Goal: Information Seeking & Learning: Learn about a topic

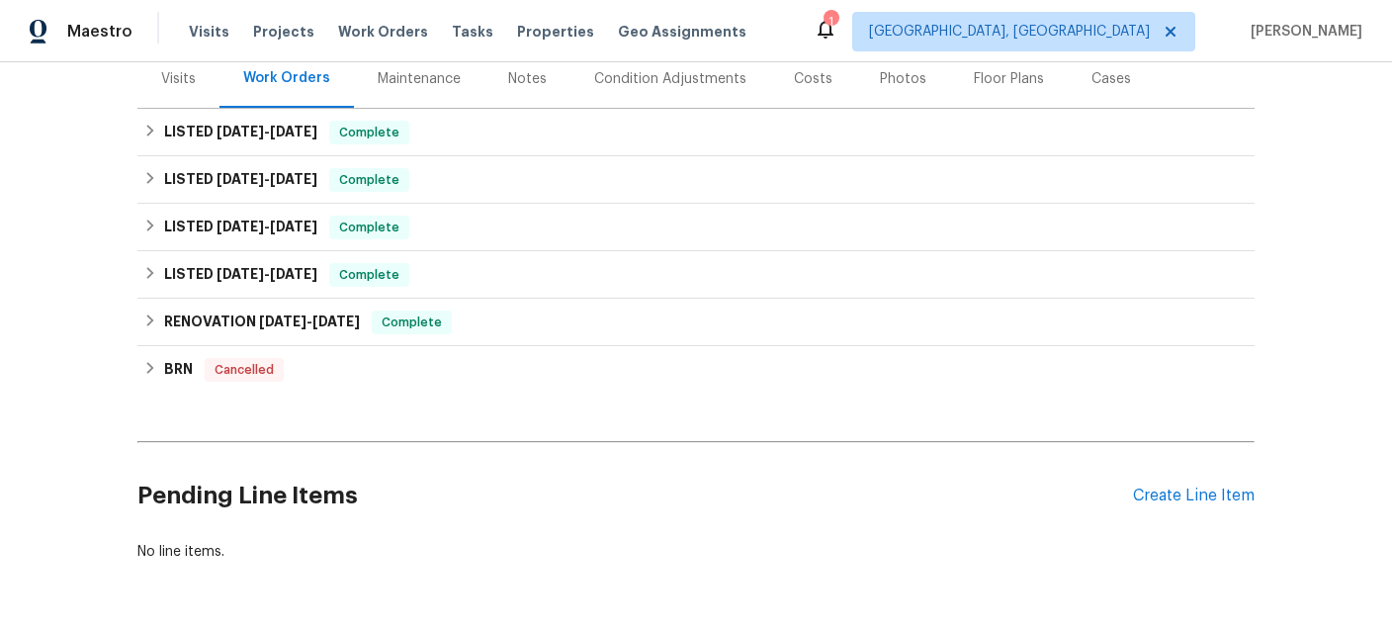
scroll to position [282, 0]
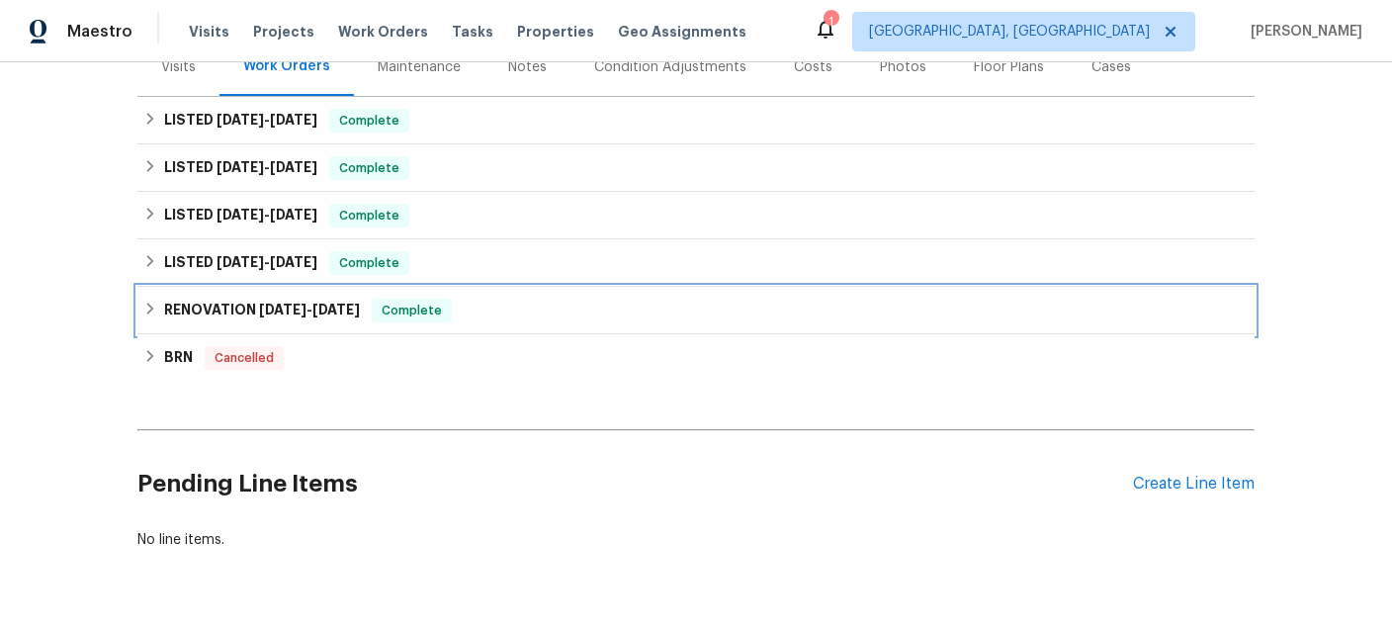
click at [294, 303] on span "[DATE]" at bounding box center [282, 310] width 47 height 14
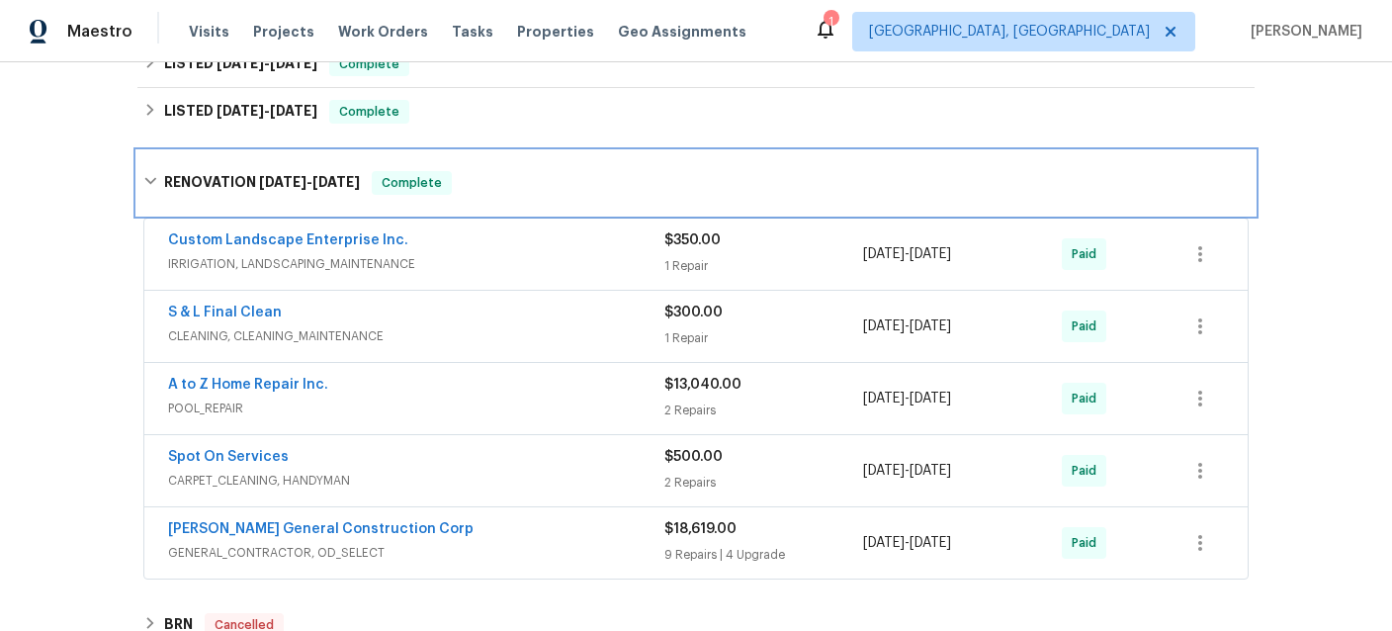
scroll to position [440, 0]
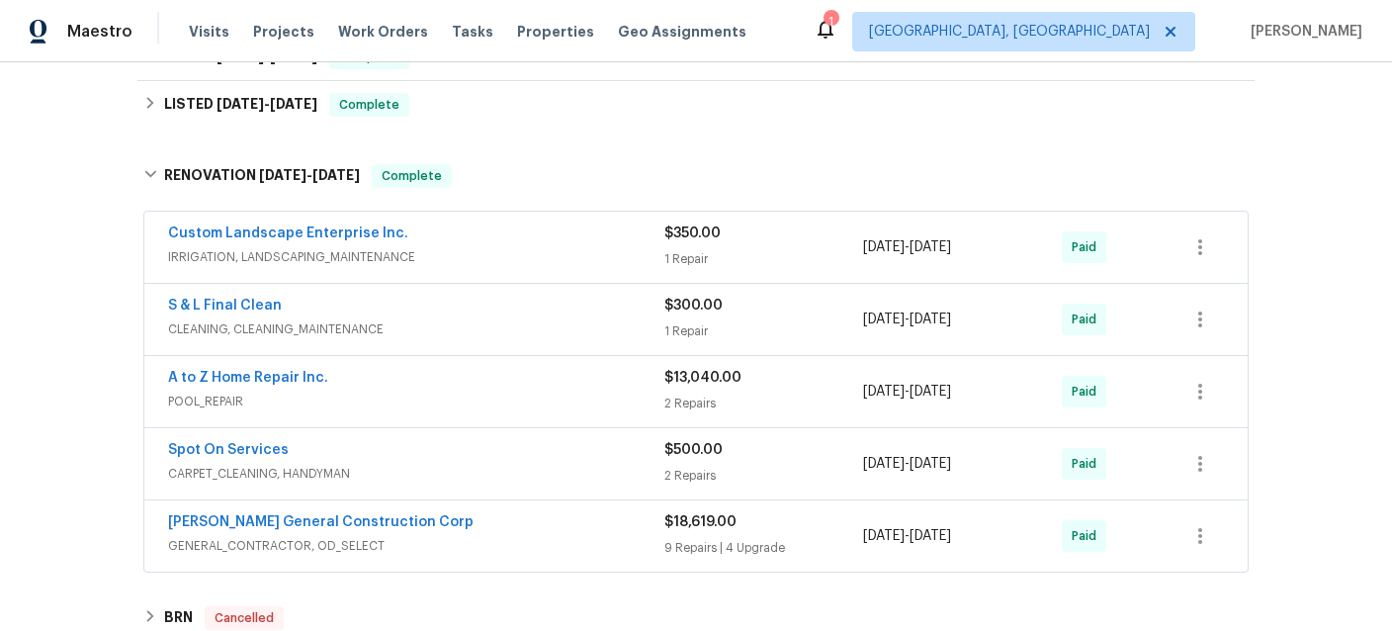
click at [537, 536] on span "GENERAL_CONTRACTOR, OD_SELECT" at bounding box center [416, 546] width 496 height 20
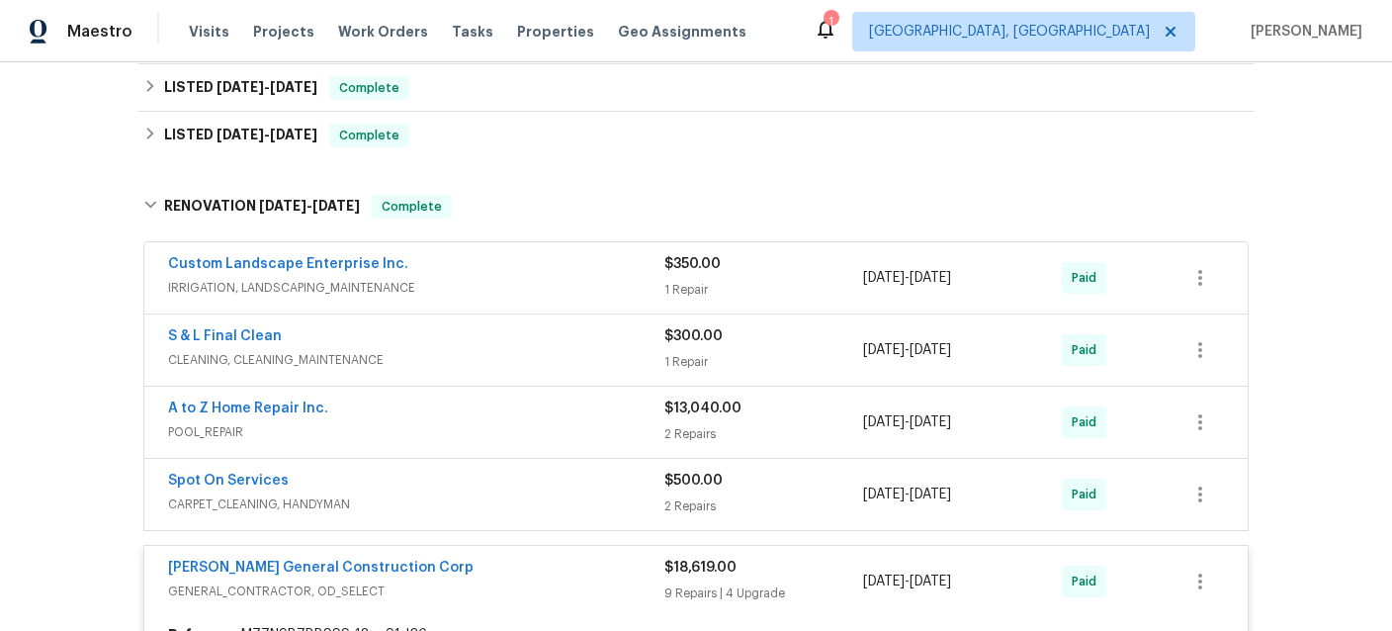
scroll to position [417, 0]
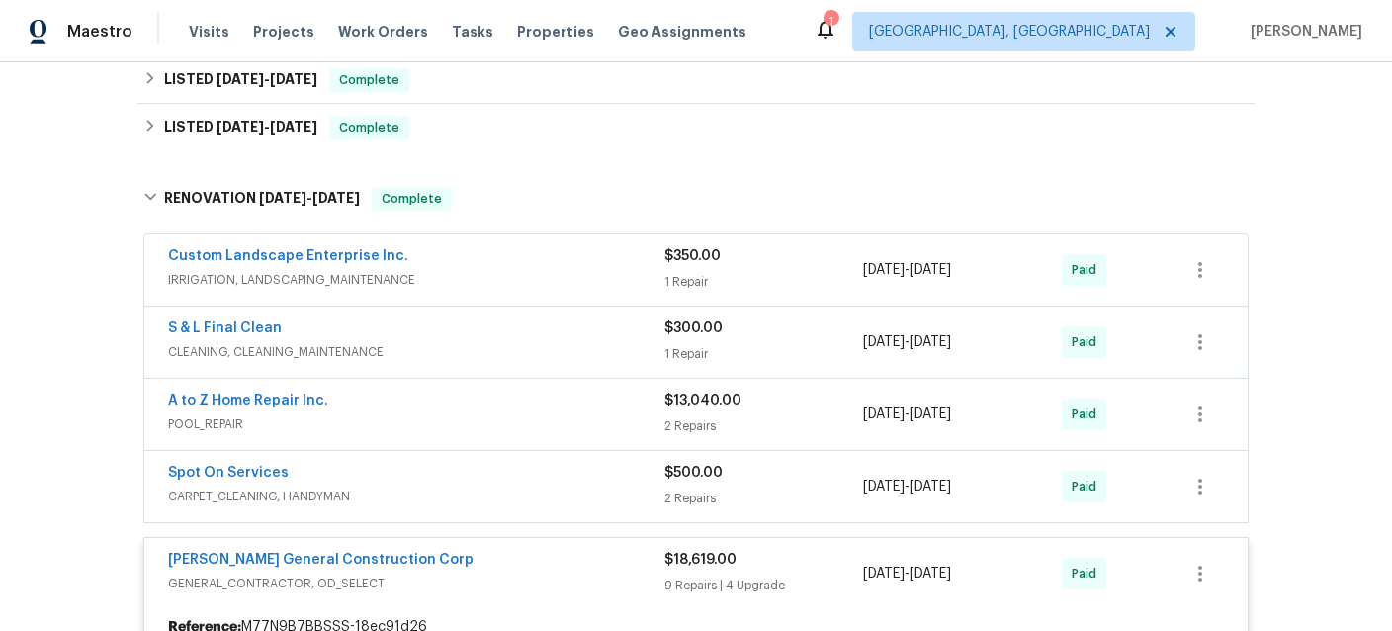
click at [485, 490] on div "Spot On Services CARPET_CLEANING, HANDYMAN $500.00 2 Repairs [DATE] - [DATE] Pa…" at bounding box center [695, 486] width 1103 height 71
click at [472, 463] on div "Spot On Services" at bounding box center [416, 475] width 496 height 24
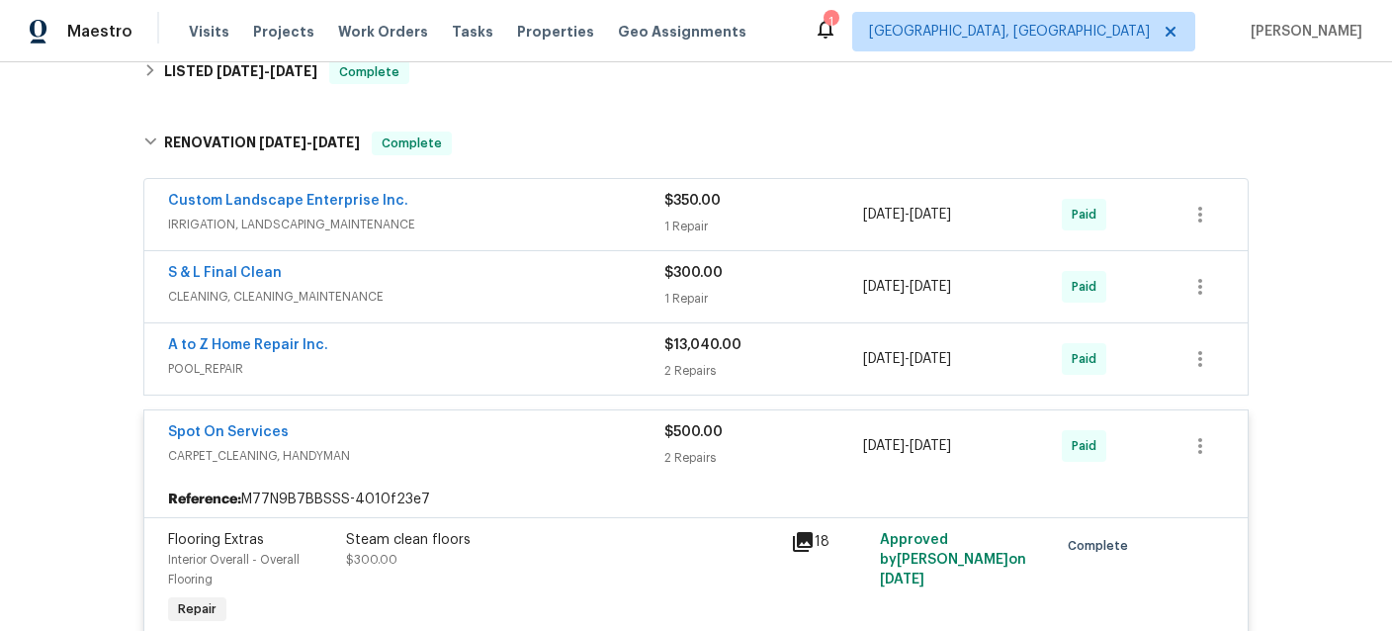
scroll to position [471, 0]
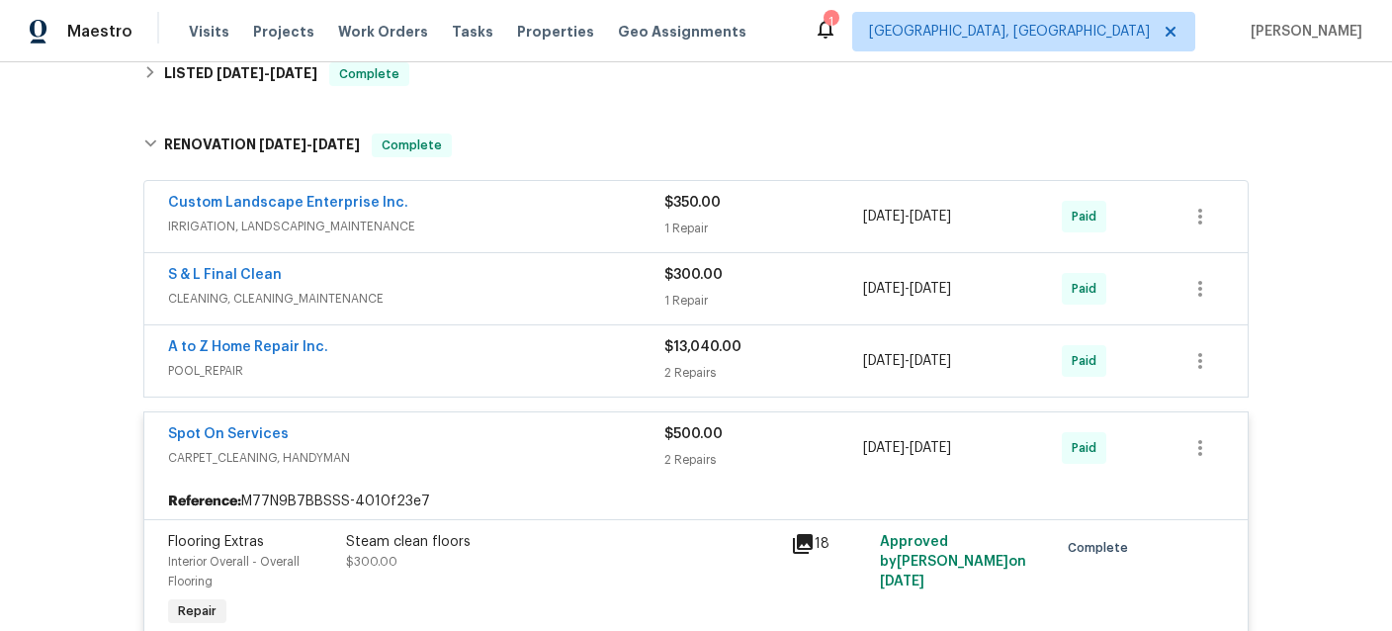
click at [421, 339] on div "A to Z Home Repair Inc." at bounding box center [416, 349] width 496 height 24
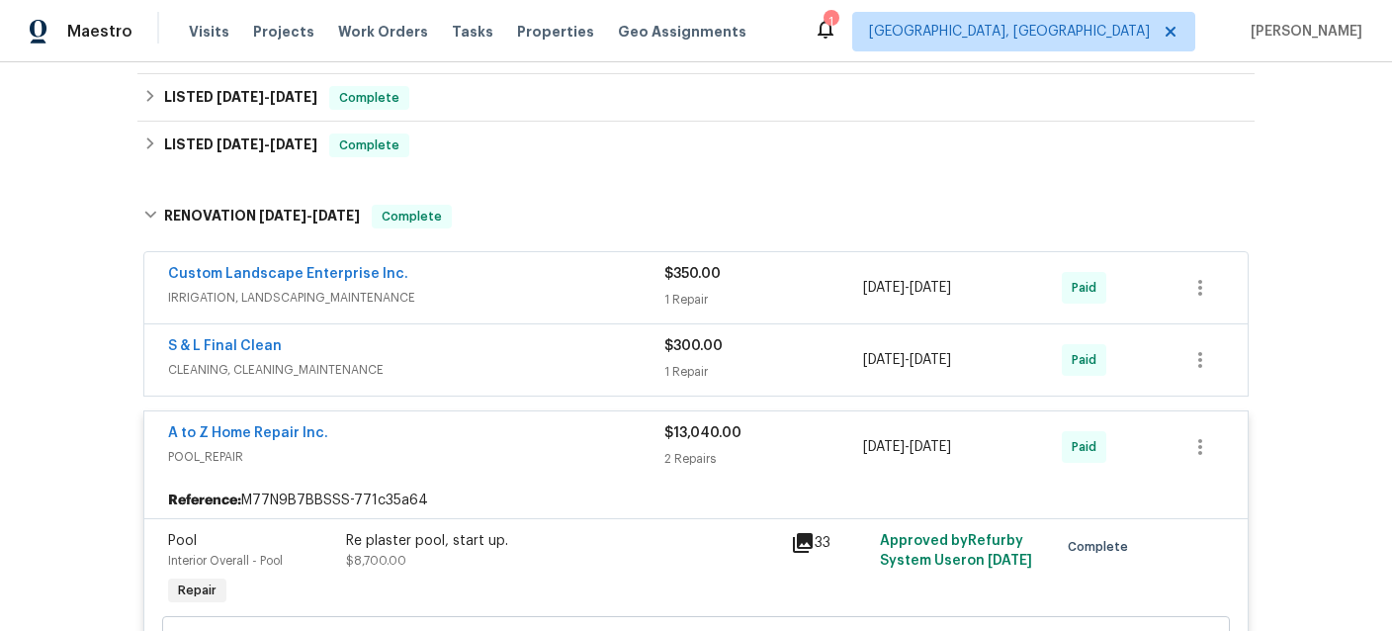
scroll to position [378, 0]
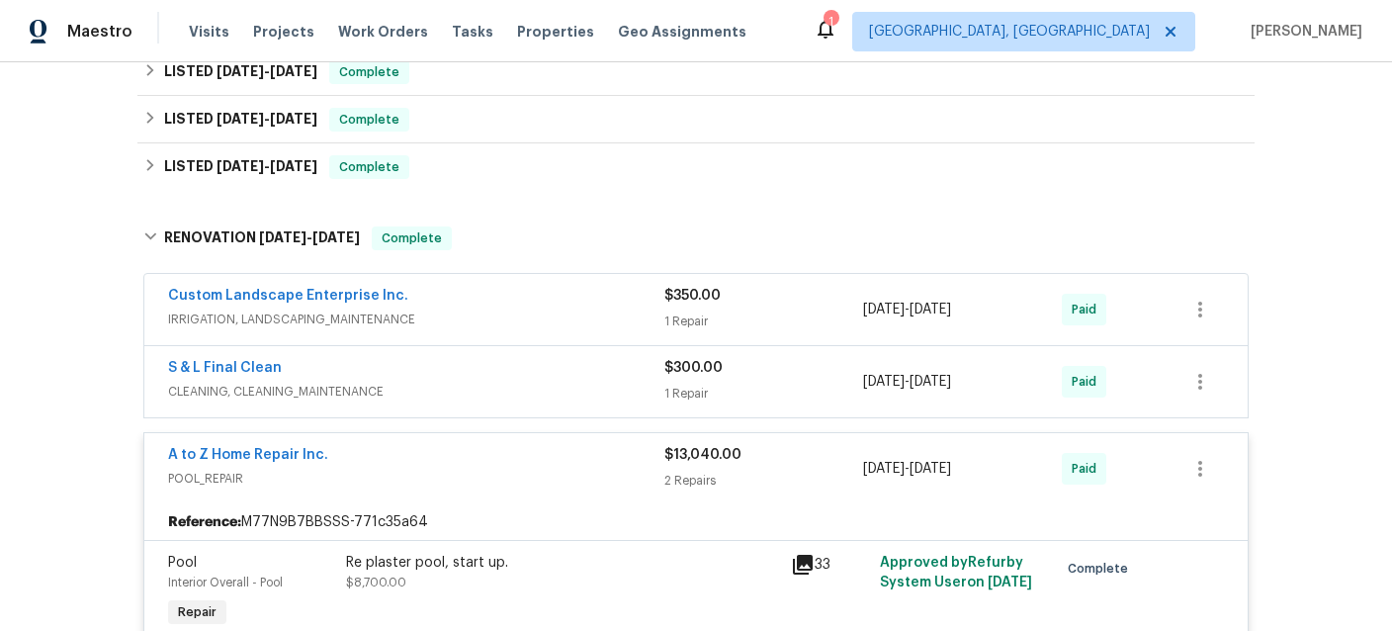
click at [472, 382] on span "CLEANING, CLEANING_MAINTENANCE" at bounding box center [416, 392] width 496 height 20
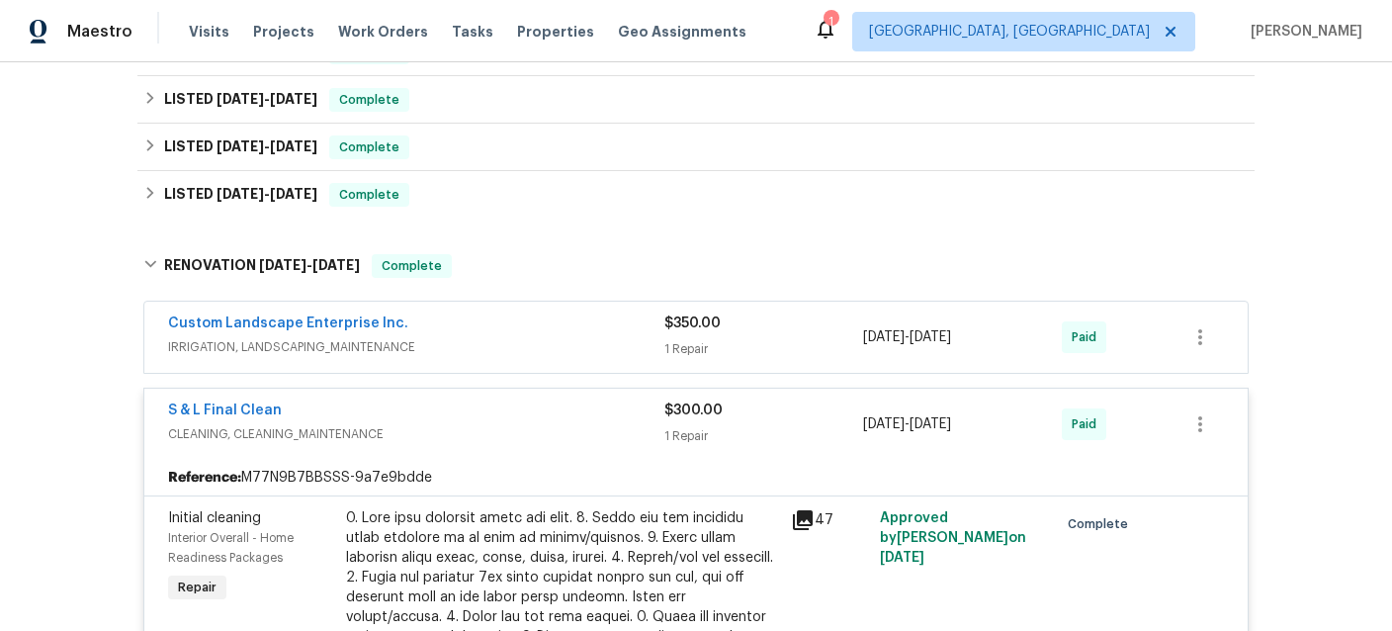
scroll to position [322, 0]
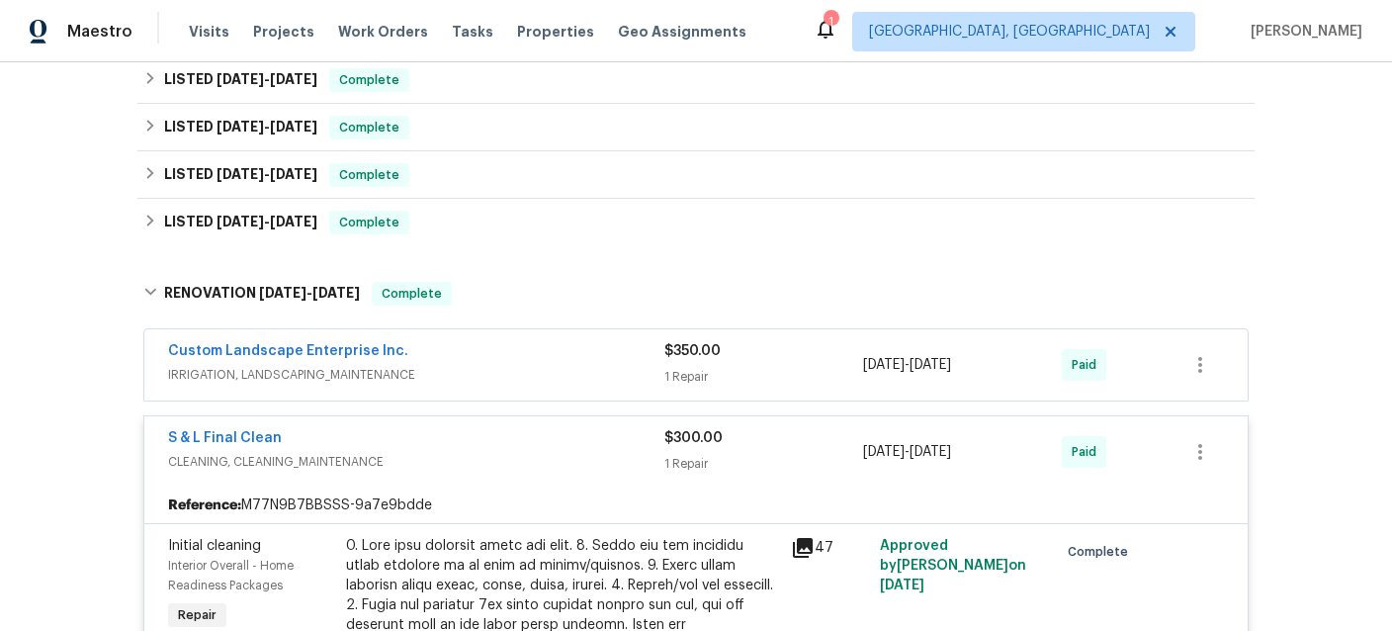
click at [484, 365] on span "IRRIGATION, LANDSCAPING_MAINTENANCE" at bounding box center [416, 375] width 496 height 20
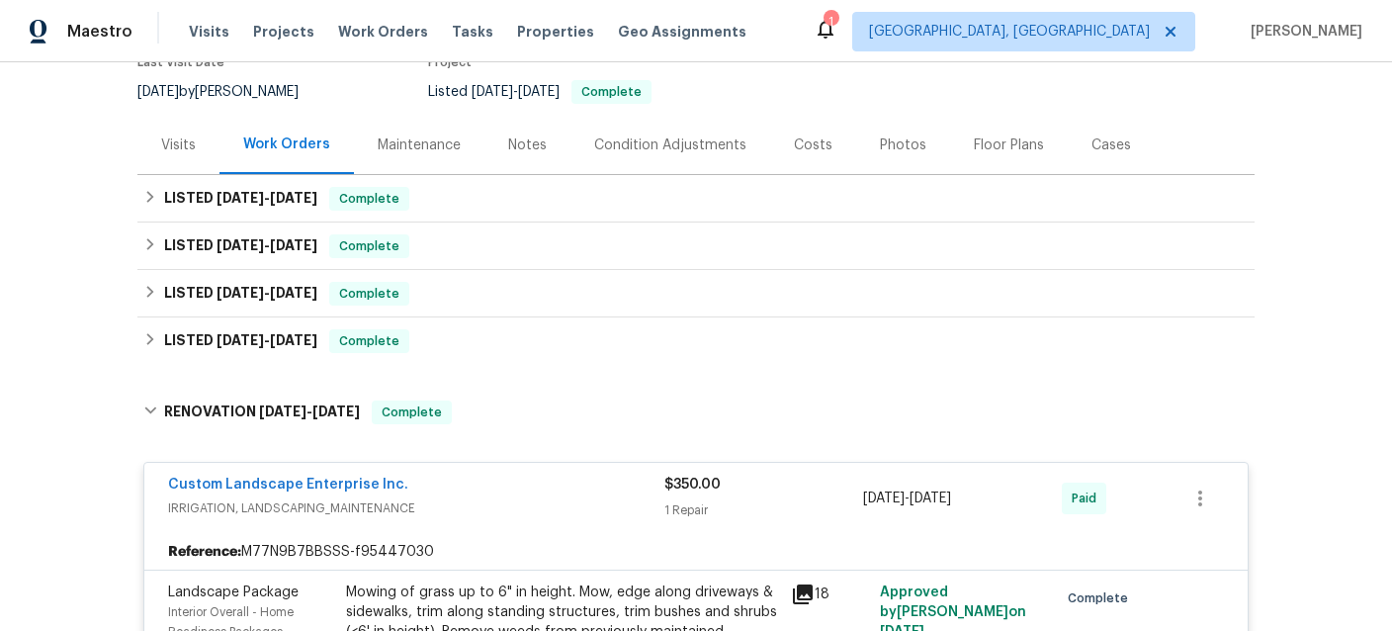
scroll to position [209, 0]
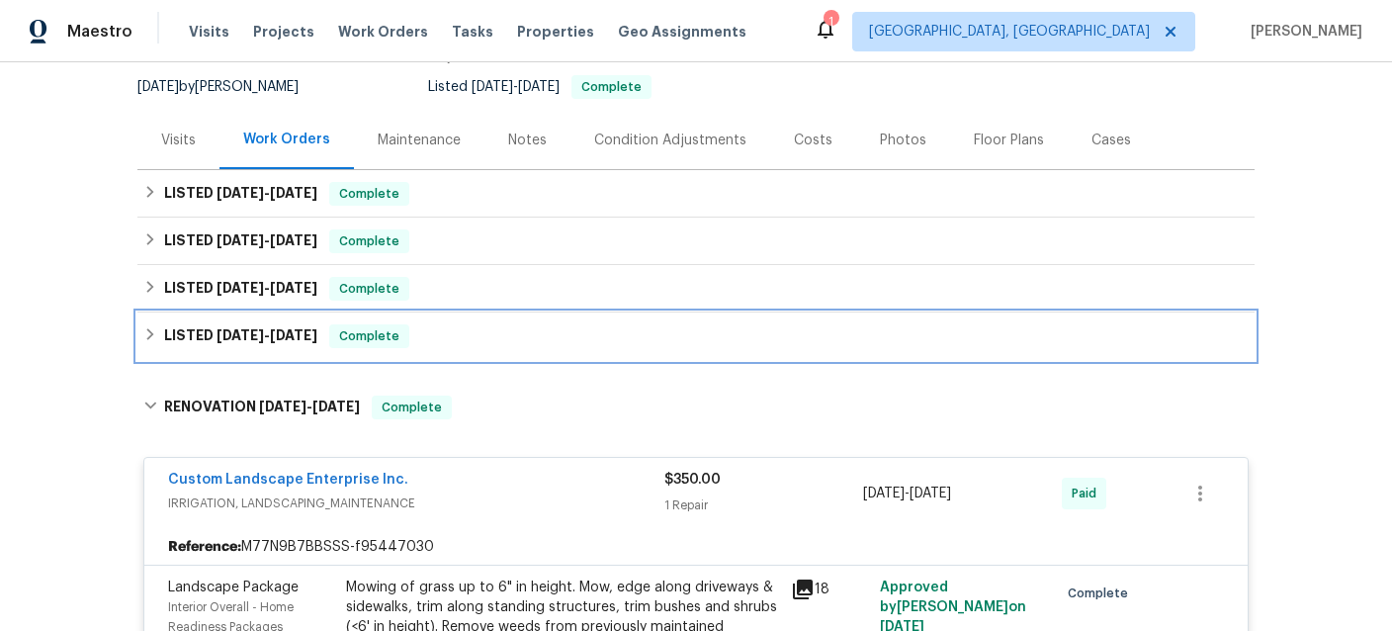
click at [224, 328] on span "[DATE]" at bounding box center [240, 335] width 47 height 14
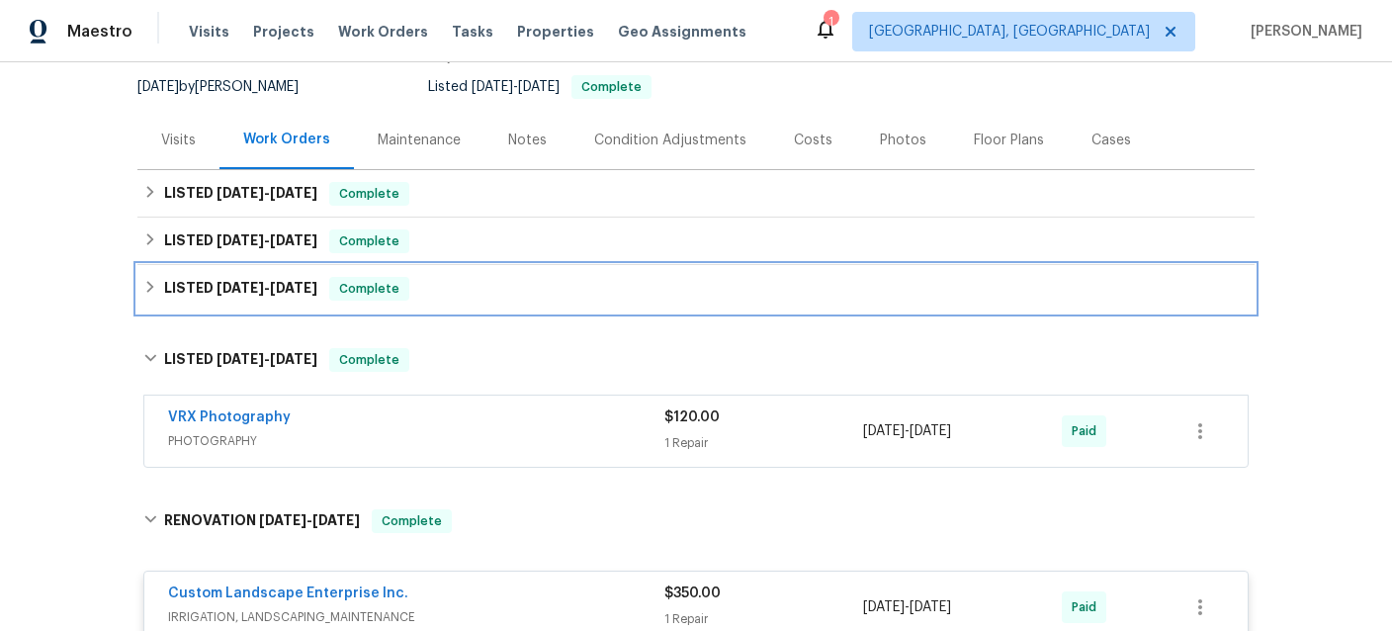
click at [237, 281] on span "[DATE]" at bounding box center [240, 288] width 47 height 14
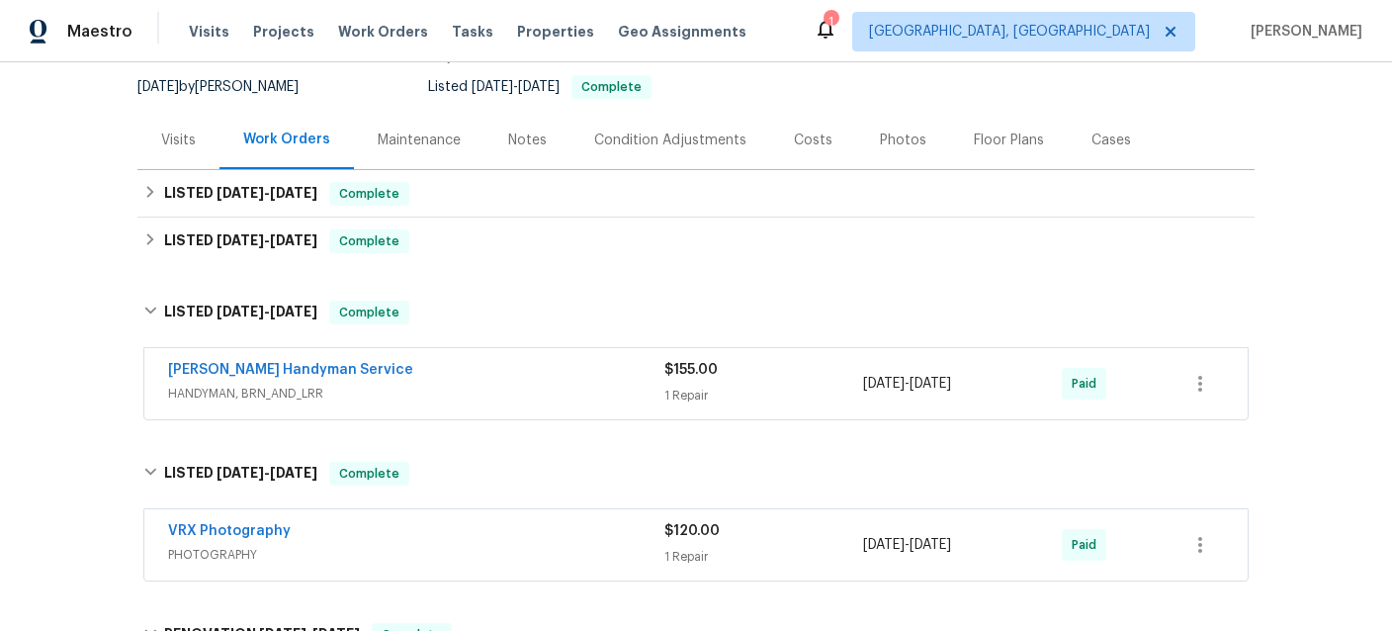
click at [465, 384] on span "HANDYMAN, BRN_AND_LRR" at bounding box center [416, 394] width 496 height 20
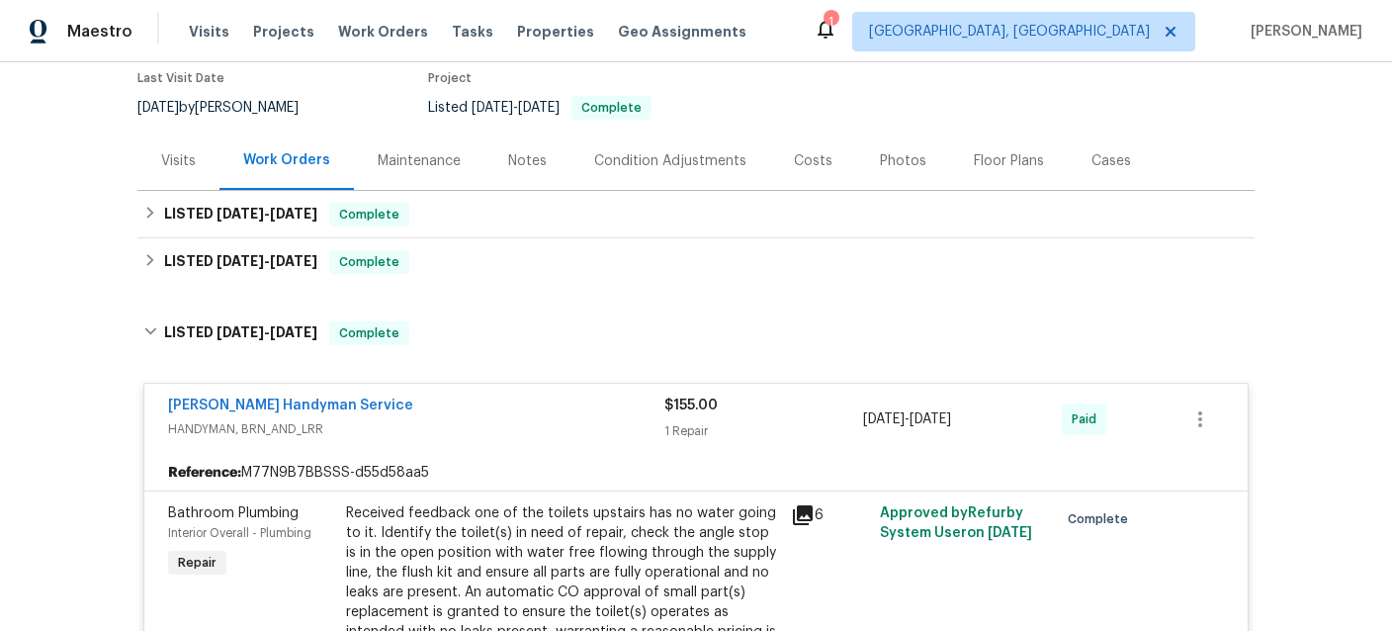
scroll to position [168, 0]
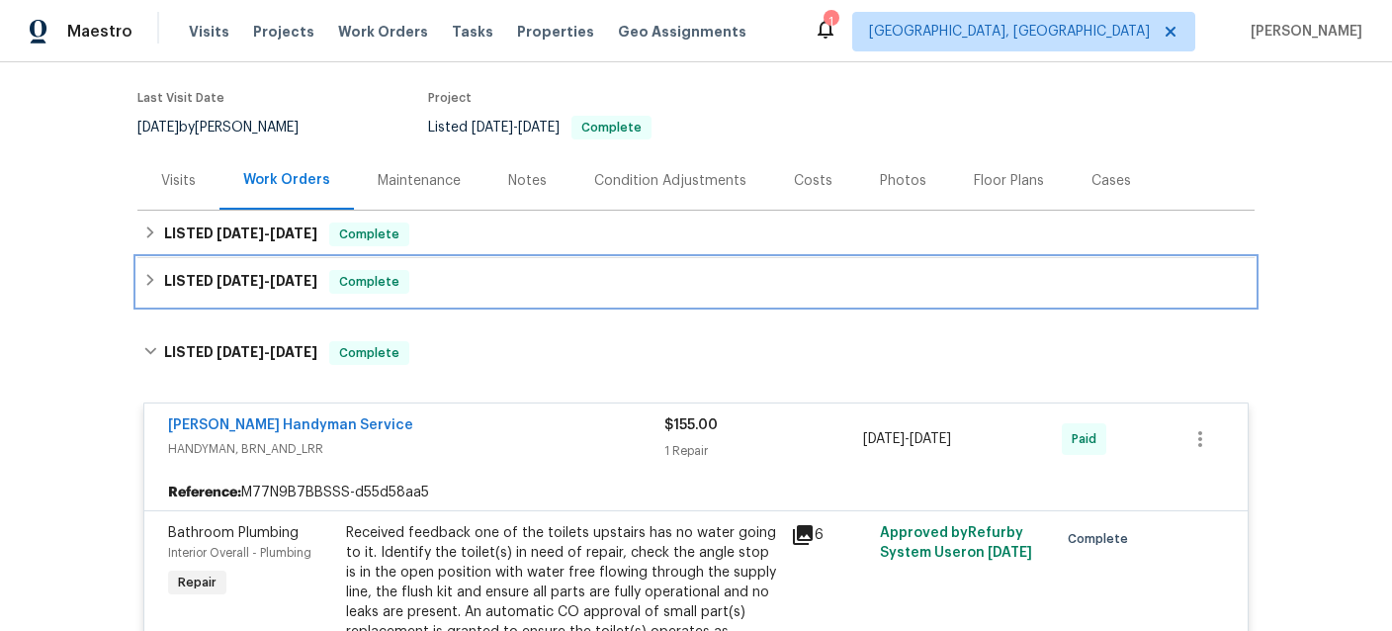
click at [218, 274] on span "[DATE]" at bounding box center [240, 281] width 47 height 14
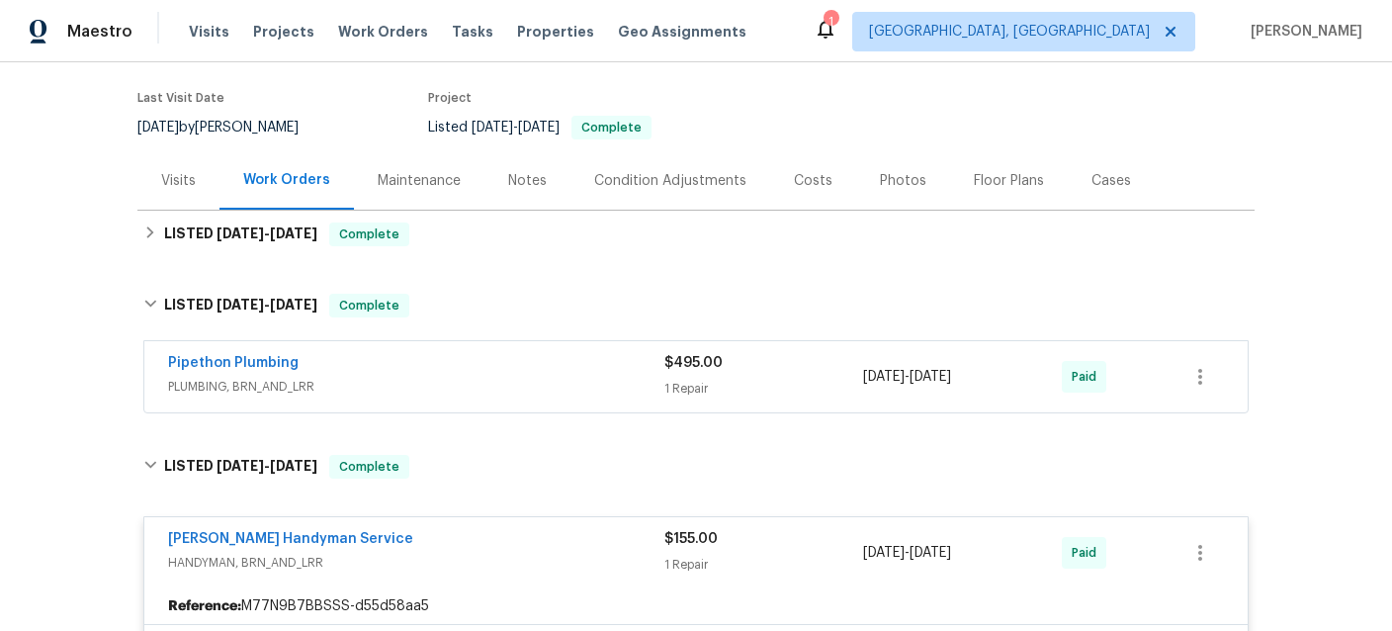
click at [446, 353] on div "Pipethon Plumbing" at bounding box center [416, 365] width 496 height 24
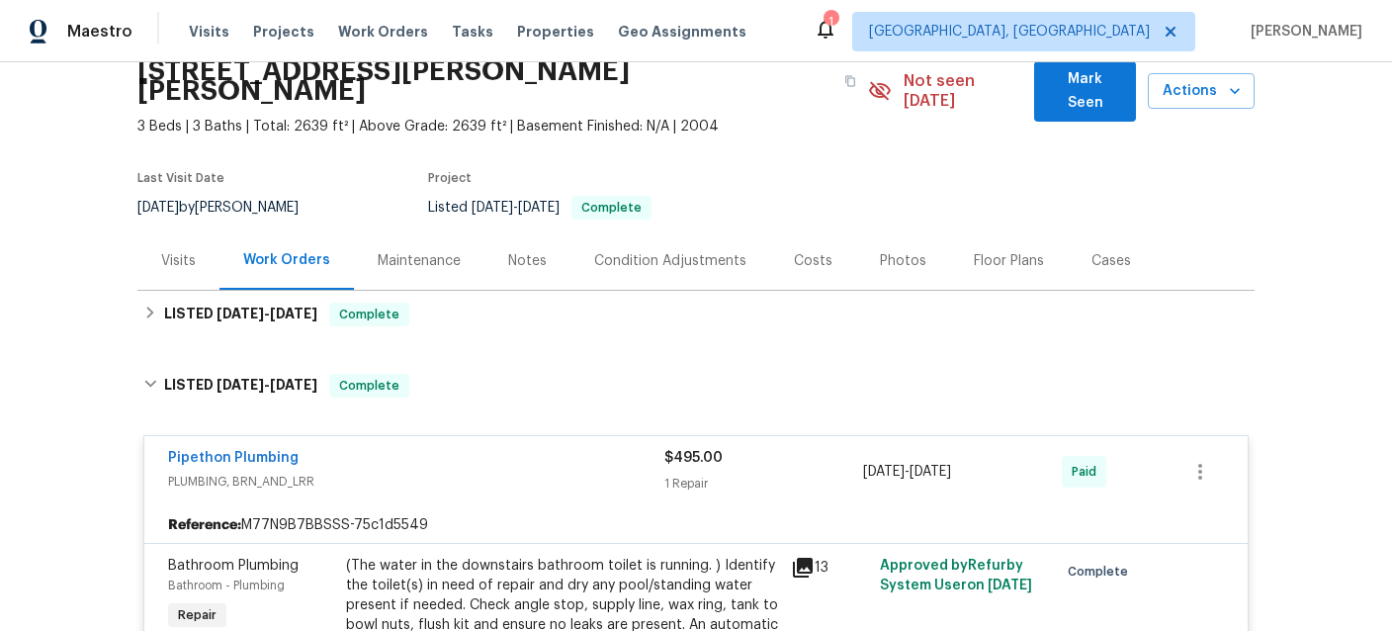
scroll to position [74, 0]
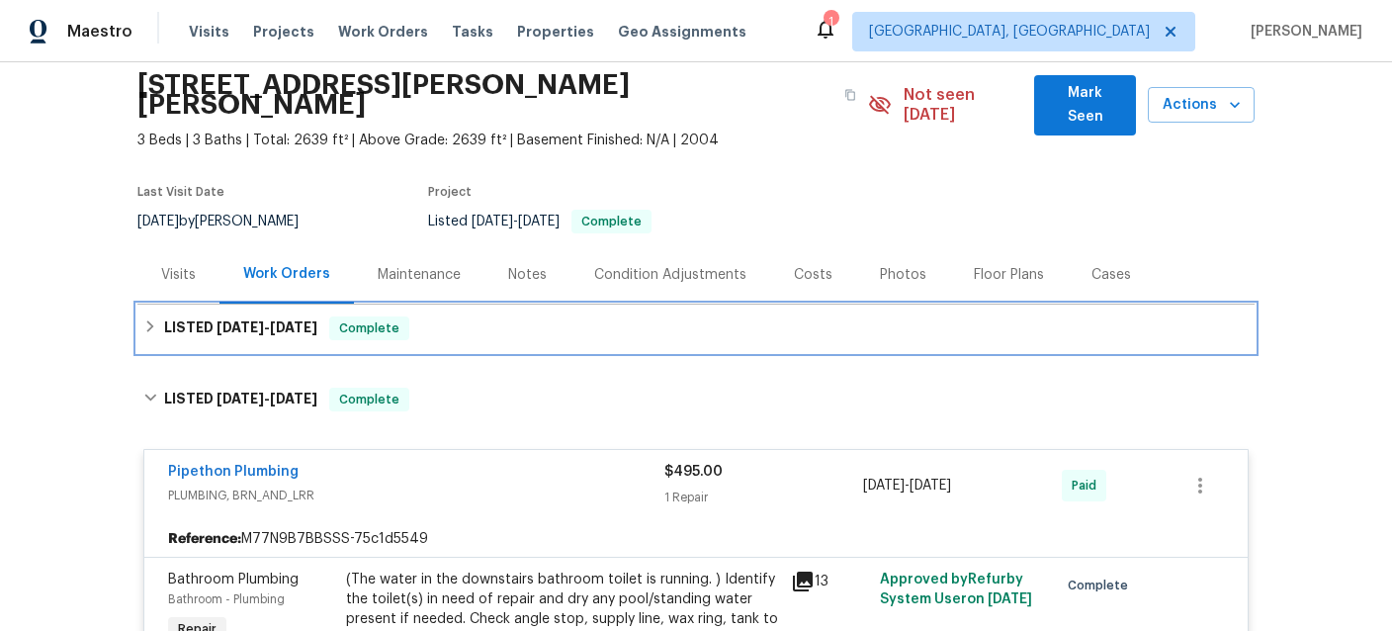
click at [232, 320] on span "[DATE]" at bounding box center [240, 327] width 47 height 14
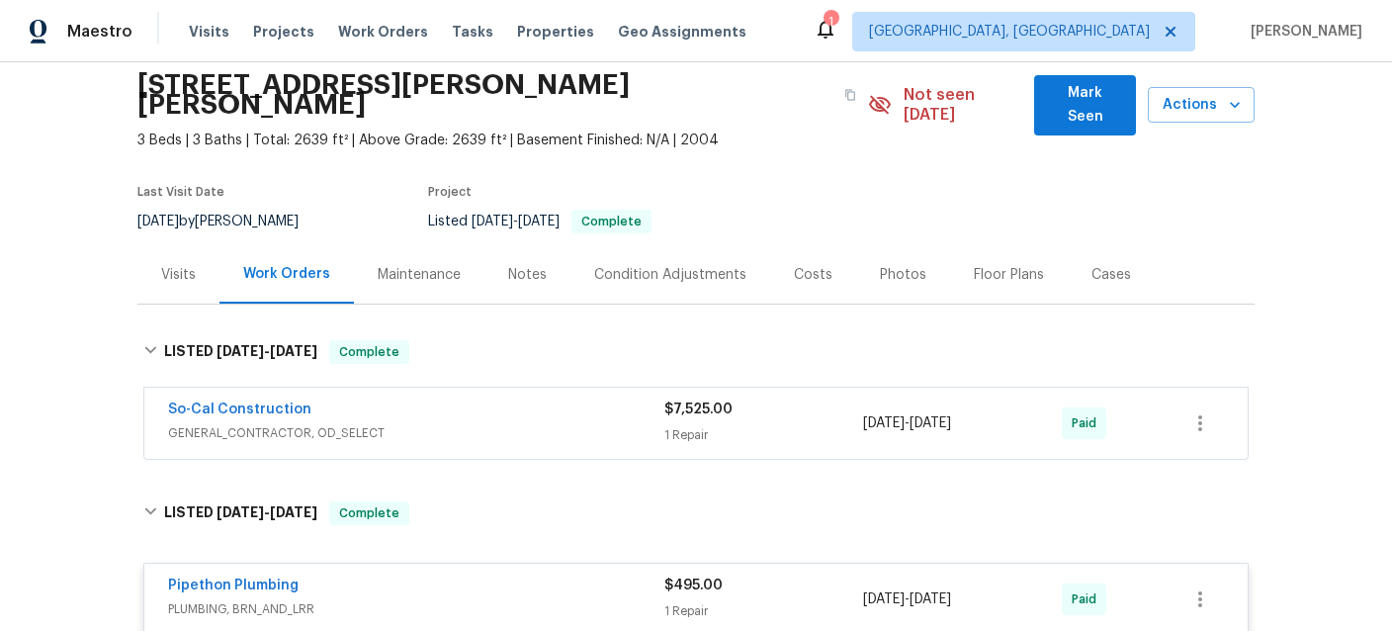
click at [487, 423] on span "GENERAL_CONTRACTOR, OD_SELECT" at bounding box center [416, 433] width 496 height 20
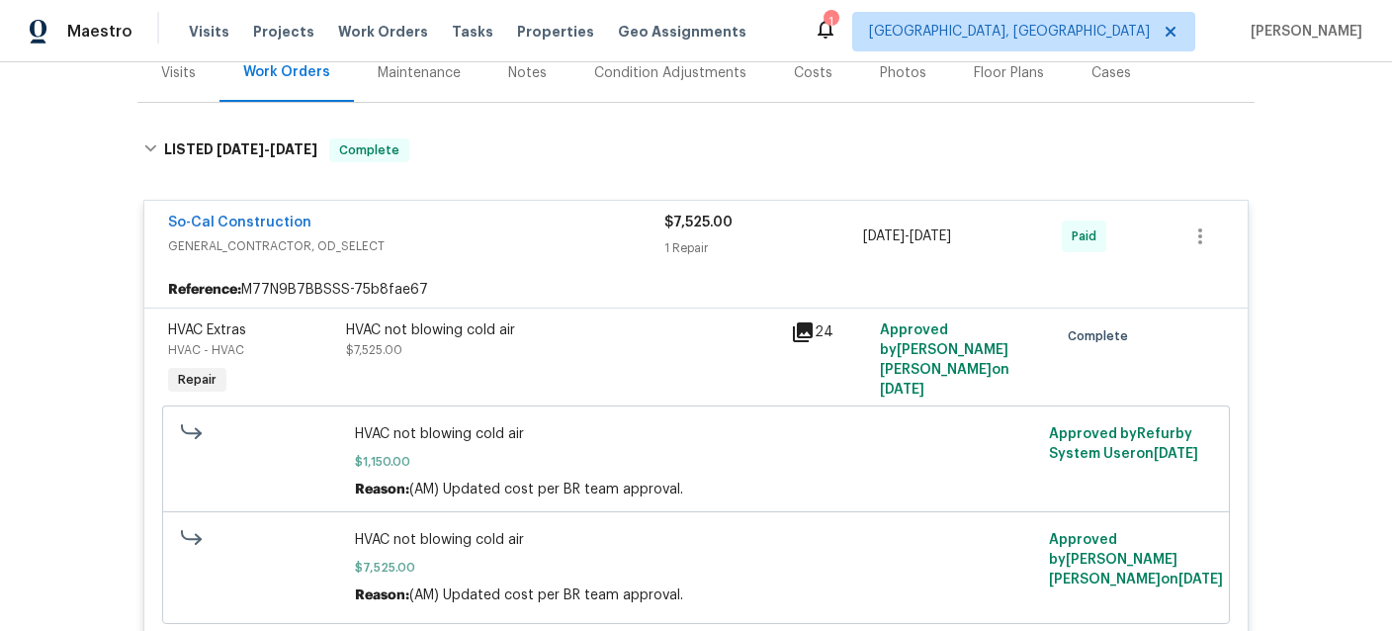
scroll to position [274, 0]
